Goal: Find specific page/section: Find specific page/section

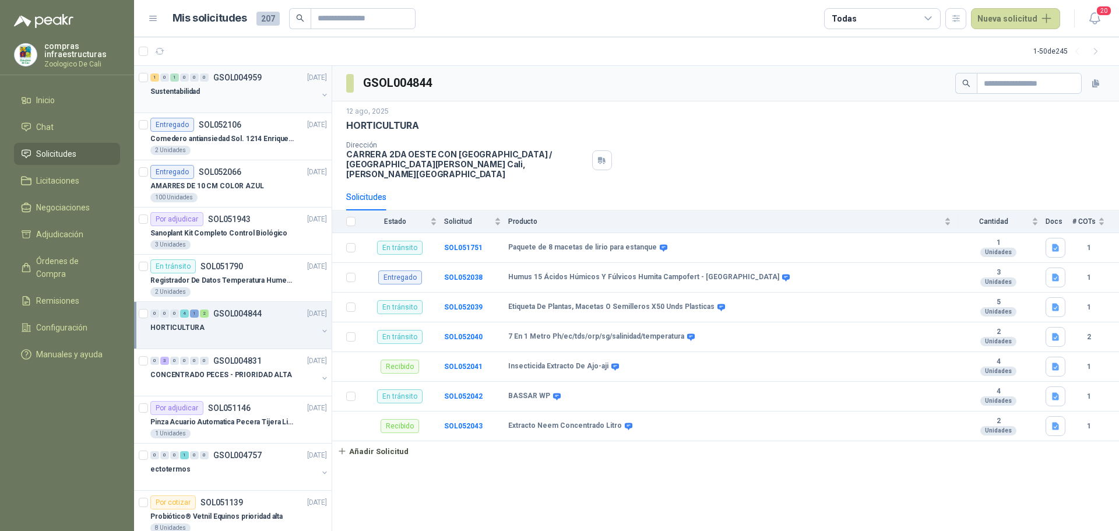
click at [228, 86] on div "Sustentabilidad" at bounding box center [233, 91] width 167 height 14
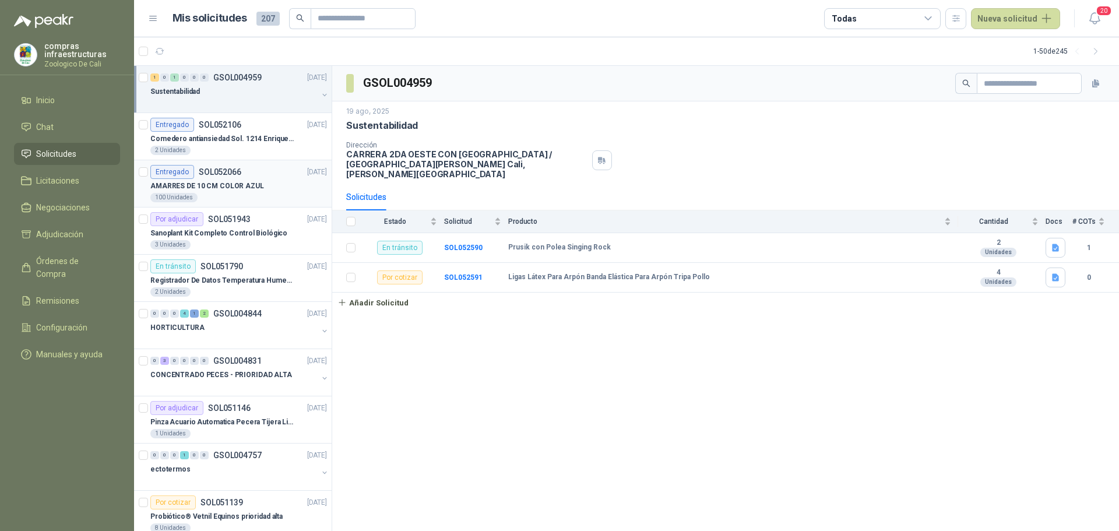
click at [199, 179] on div "AMARRES DE 10 CM COLOR AZUL" at bounding box center [238, 186] width 177 height 14
click at [207, 126] on p "SOL052106" at bounding box center [220, 125] width 43 height 8
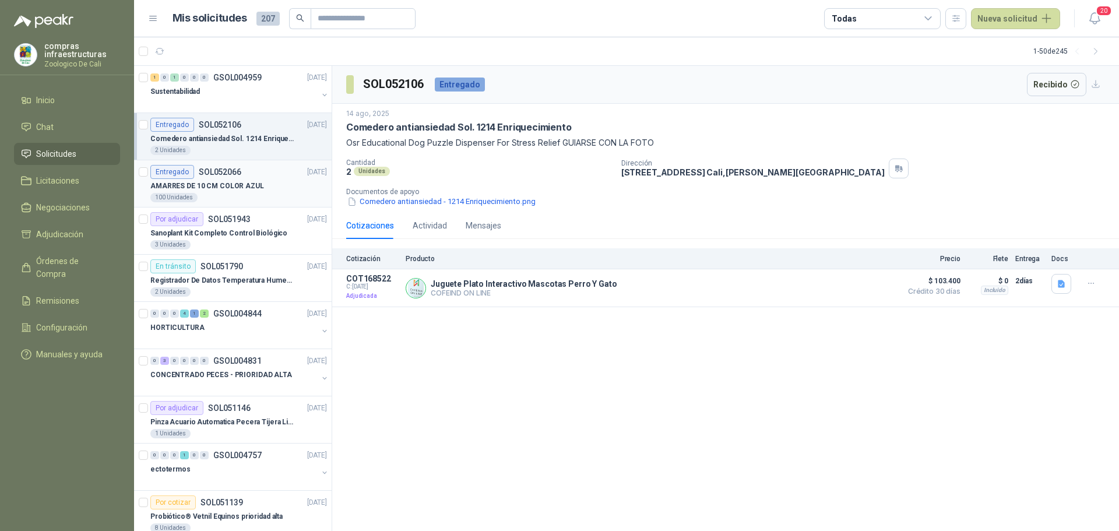
click at [284, 195] on div "100 Unidades" at bounding box center [238, 197] width 177 height 9
